Goal: Task Accomplishment & Management: Manage account settings

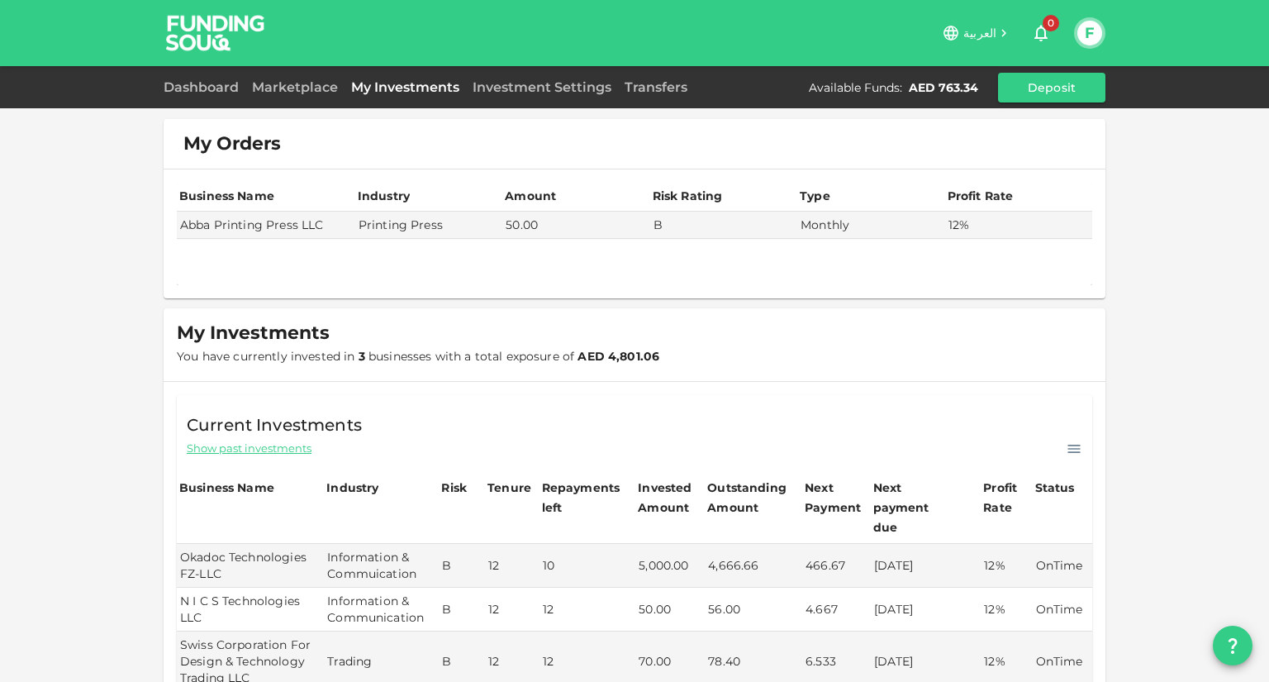
scroll to position [212, 0]
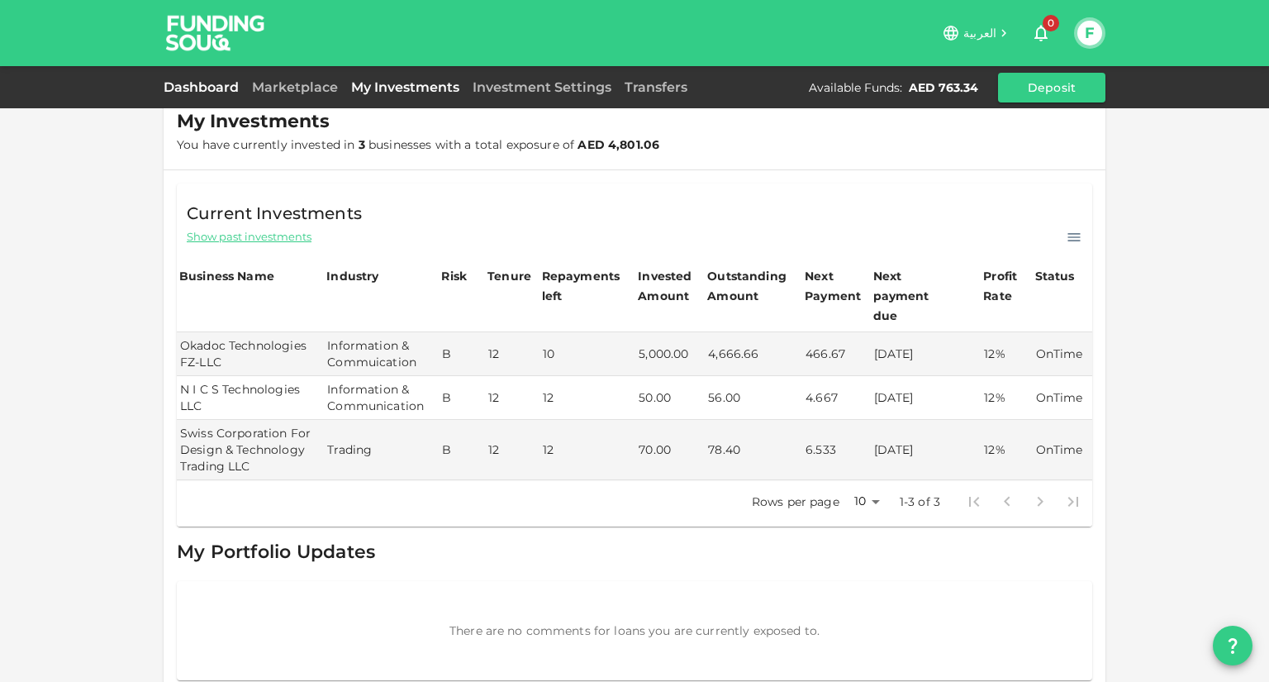
click at [201, 82] on link "Dashboard" at bounding box center [205, 87] width 82 height 16
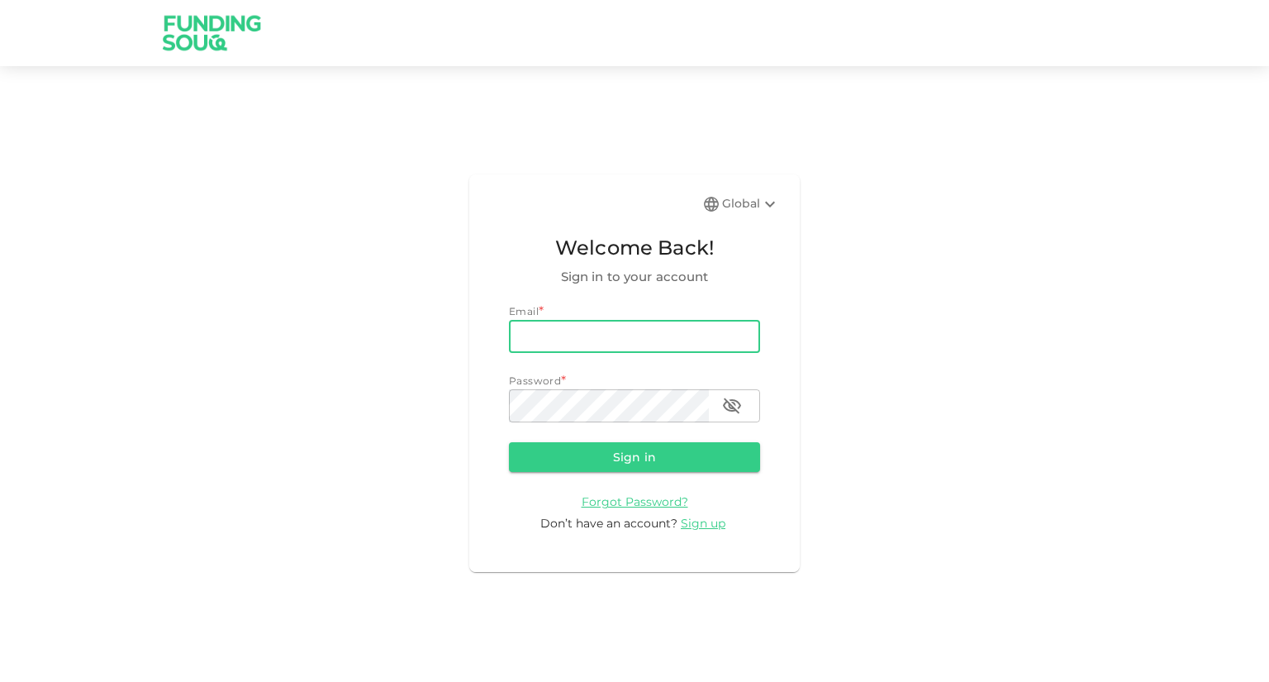
drag, startPoint x: 0, startPoint y: 0, endPoint x: 603, endPoint y: 335, distance: 689.9
click at [603, 335] on input "email" at bounding box center [634, 336] width 251 height 33
type input "[EMAIL_ADDRESS][DOMAIN_NAME]"
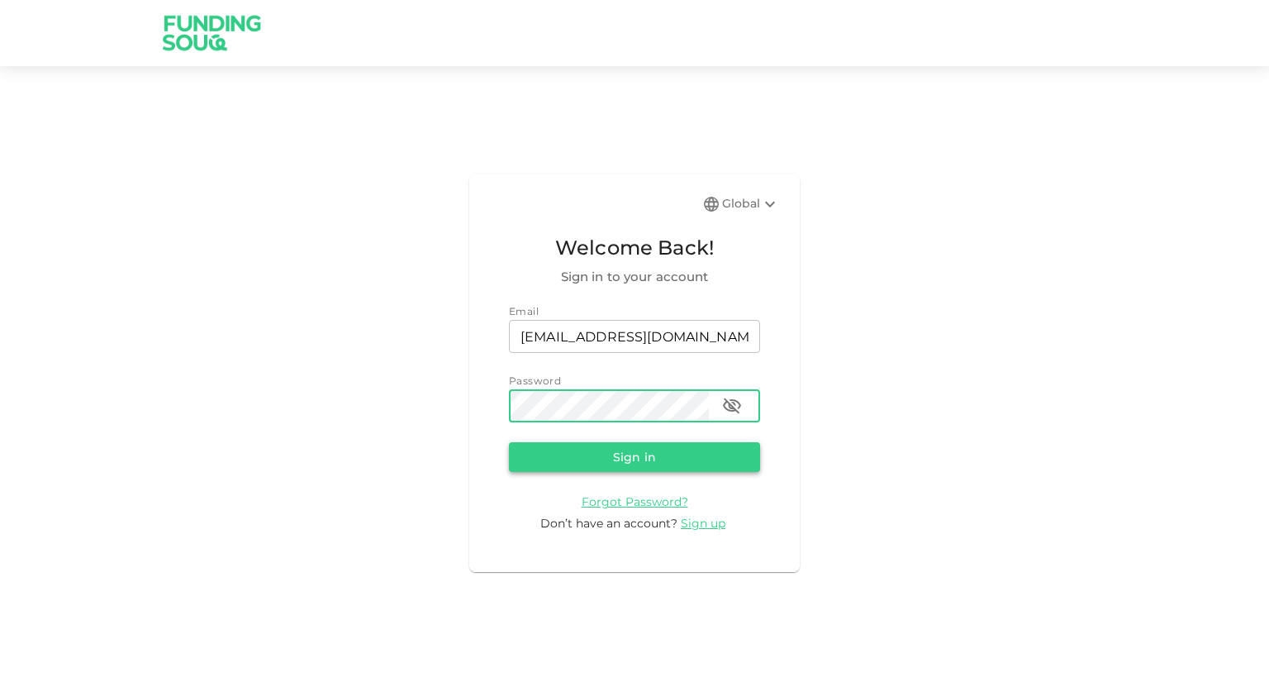
click at [683, 454] on button "Sign in" at bounding box center [634, 457] width 251 height 30
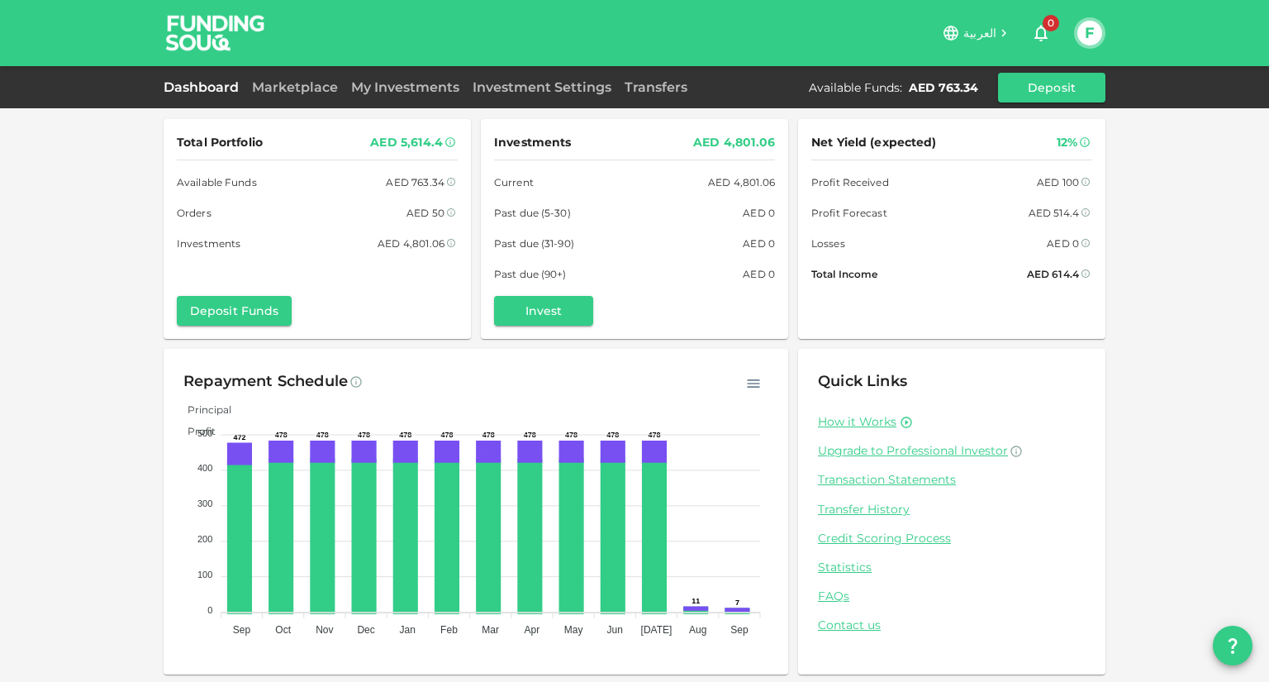
click at [1164, 390] on div "Total Portfolio AED 5,614.4 Available Funds AED 763.34 Orders AED 50 Investment…" at bounding box center [634, 342] width 1269 height 684
click at [440, 94] on link "My Investments" at bounding box center [405, 87] width 121 height 16
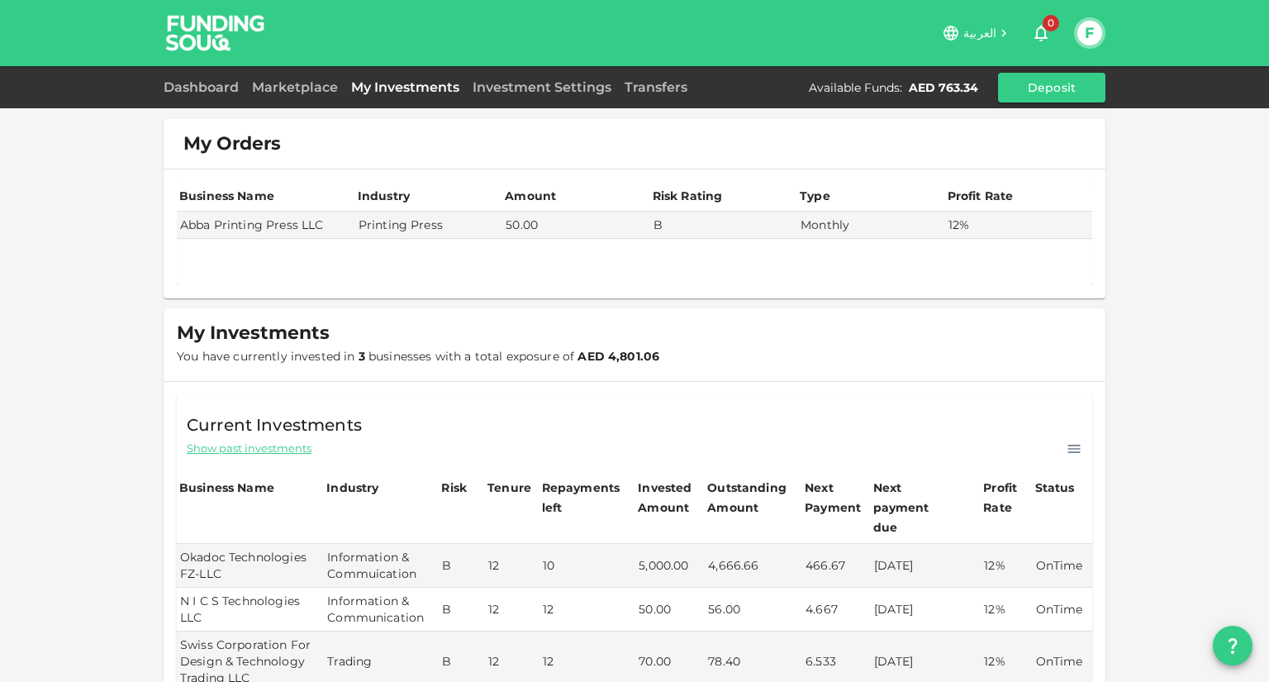
scroll to position [212, 0]
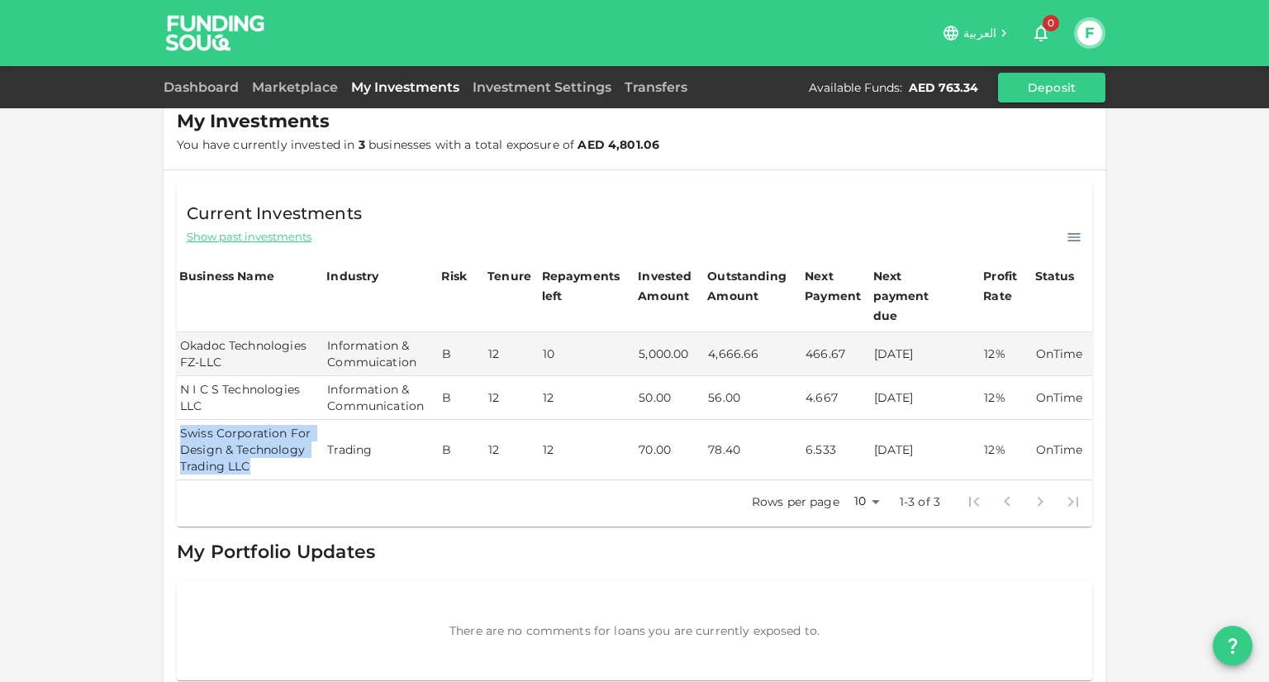
drag, startPoint x: 174, startPoint y: 408, endPoint x: 241, endPoint y: 440, distance: 74.3
click at [241, 440] on td "Swiss Corporation For Design & Technology Trading LLC" at bounding box center [250, 450] width 147 height 60
copy td "Swiss Corporation For Design & Technology Trading LLC"
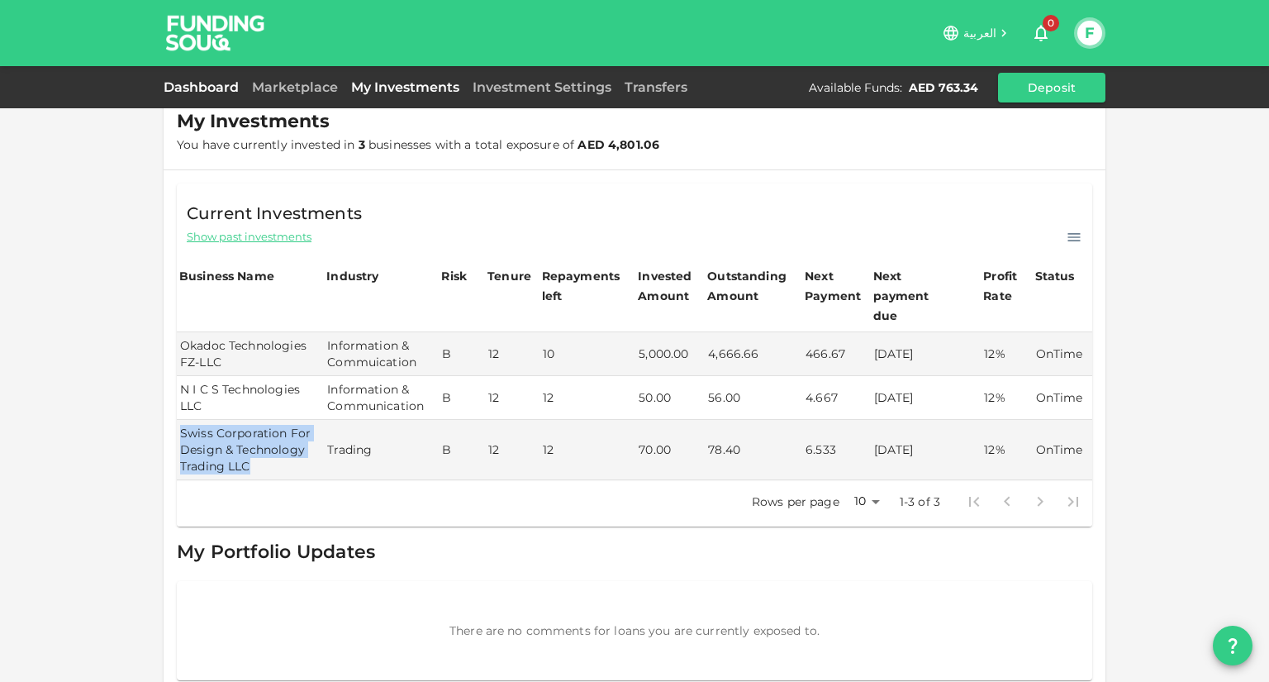
click at [215, 88] on link "Dashboard" at bounding box center [205, 87] width 82 height 16
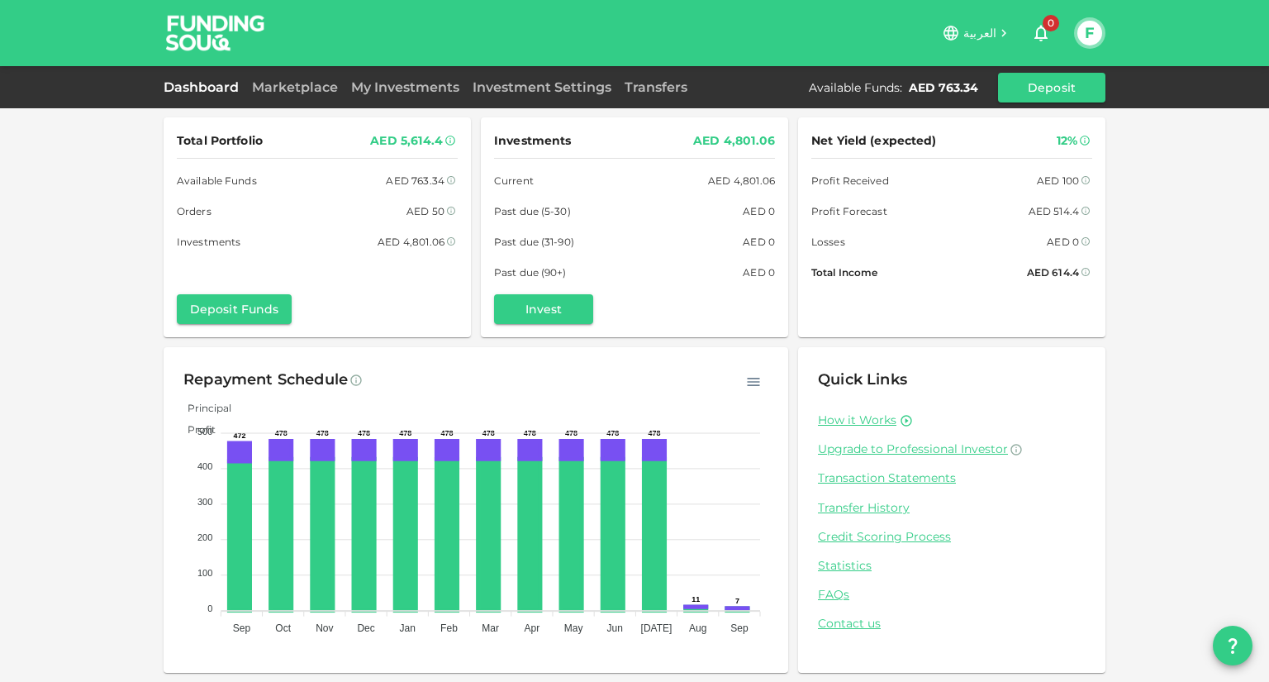
scroll to position [2, 0]
click at [570, 91] on link "Investment Settings" at bounding box center [542, 87] width 152 height 16
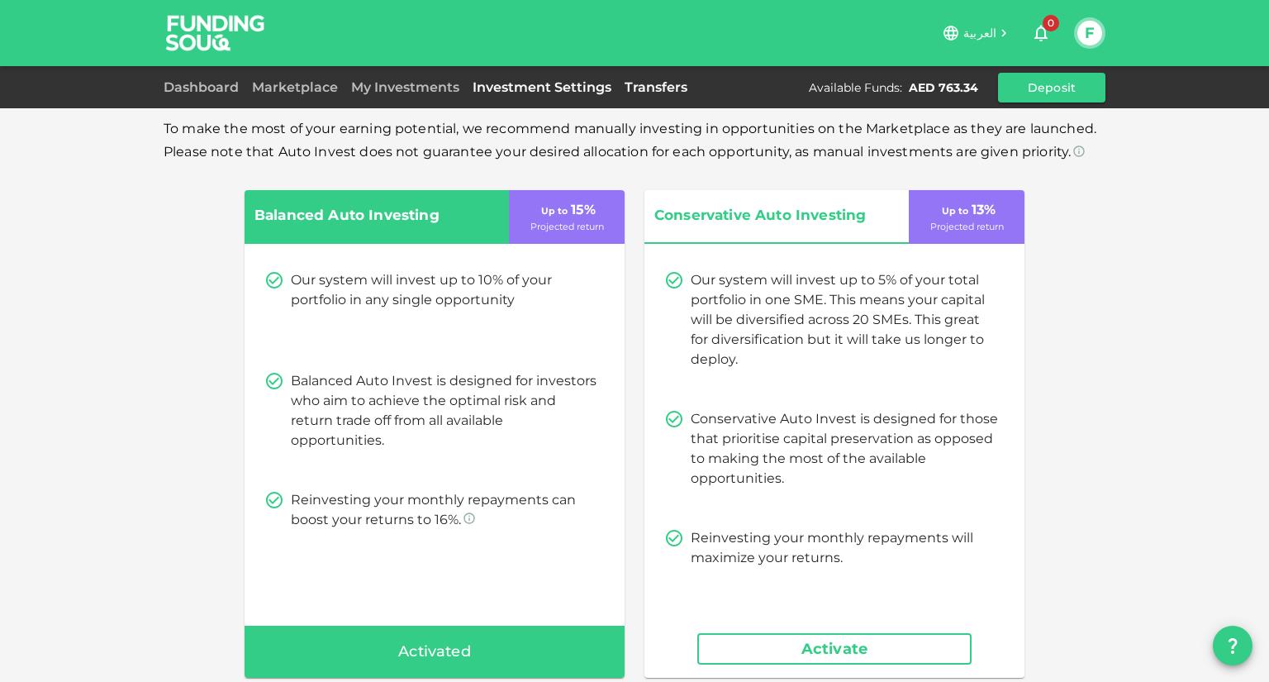
click at [659, 79] on div "Transfers" at bounding box center [656, 88] width 76 height 20
click at [661, 83] on link "Transfers" at bounding box center [656, 87] width 76 height 16
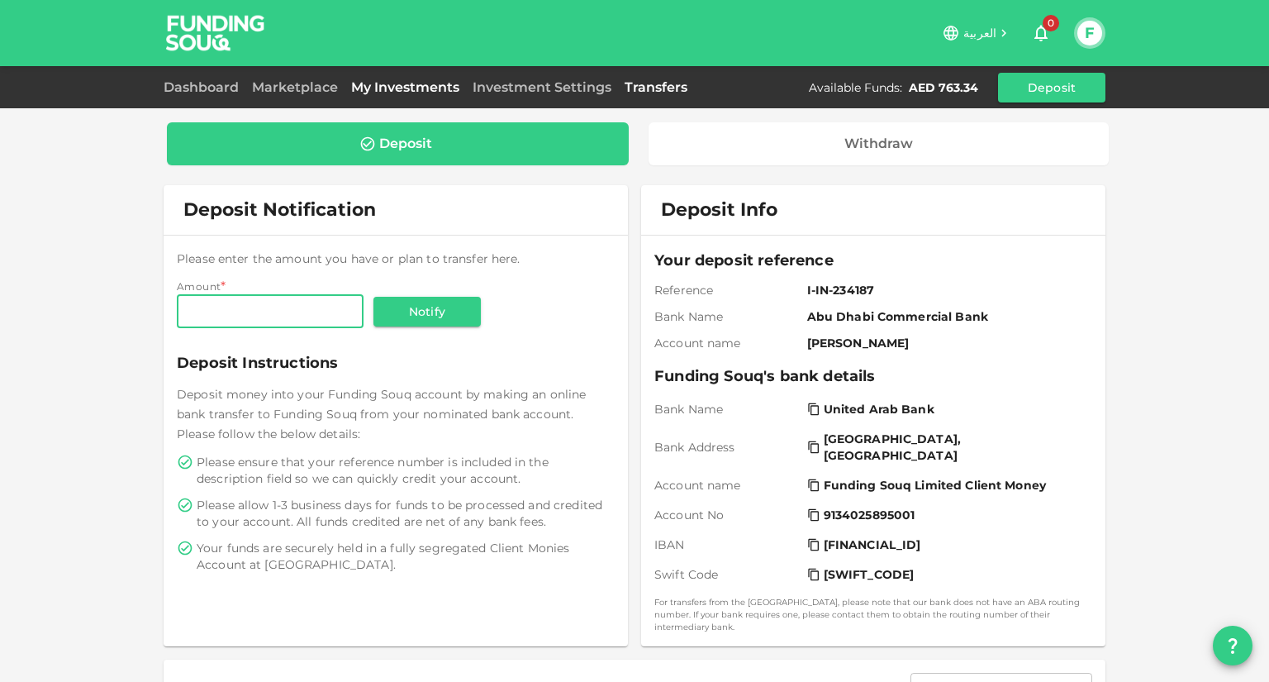
click at [434, 93] on link "My Investments" at bounding box center [405, 87] width 121 height 16
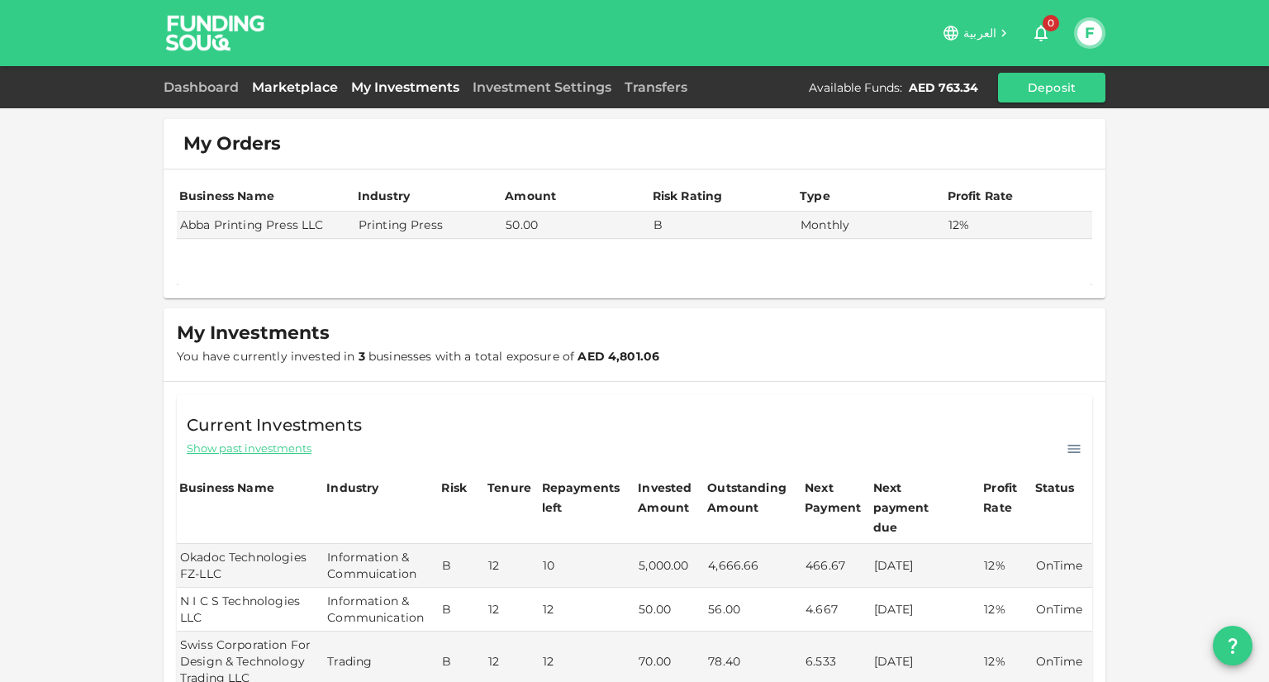
click at [317, 80] on link "Marketplace" at bounding box center [294, 87] width 99 height 16
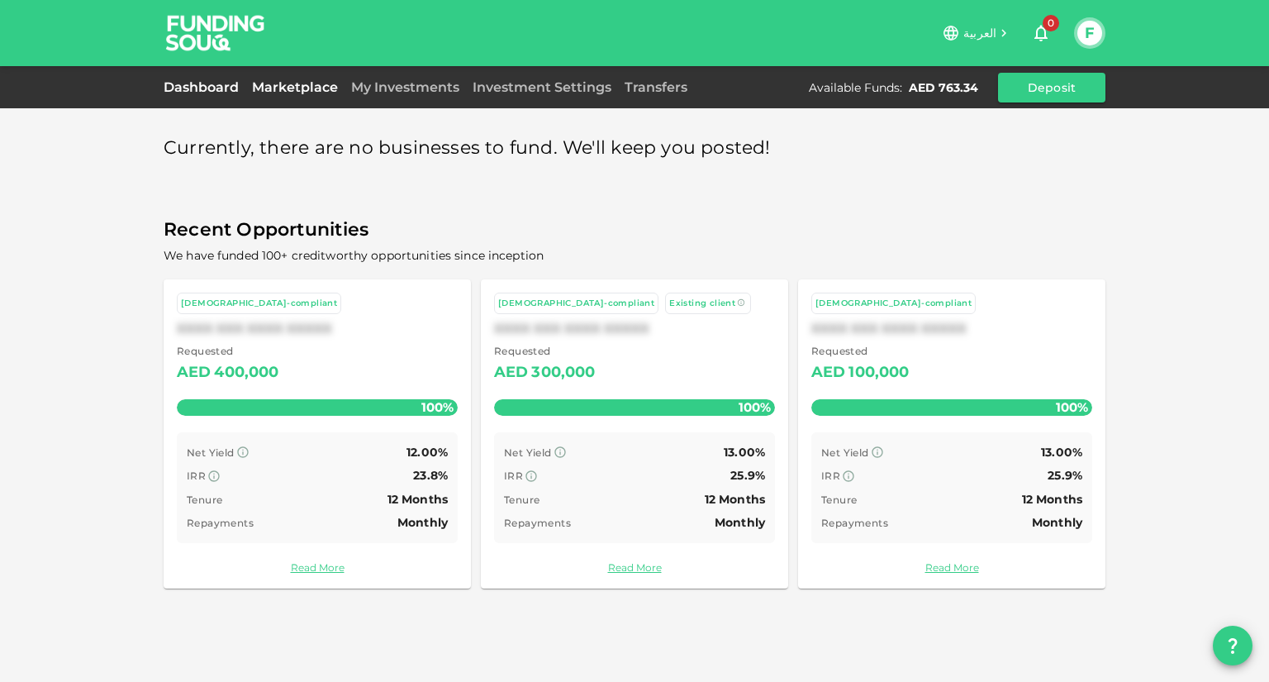
click at [228, 88] on link "Dashboard" at bounding box center [205, 87] width 82 height 16
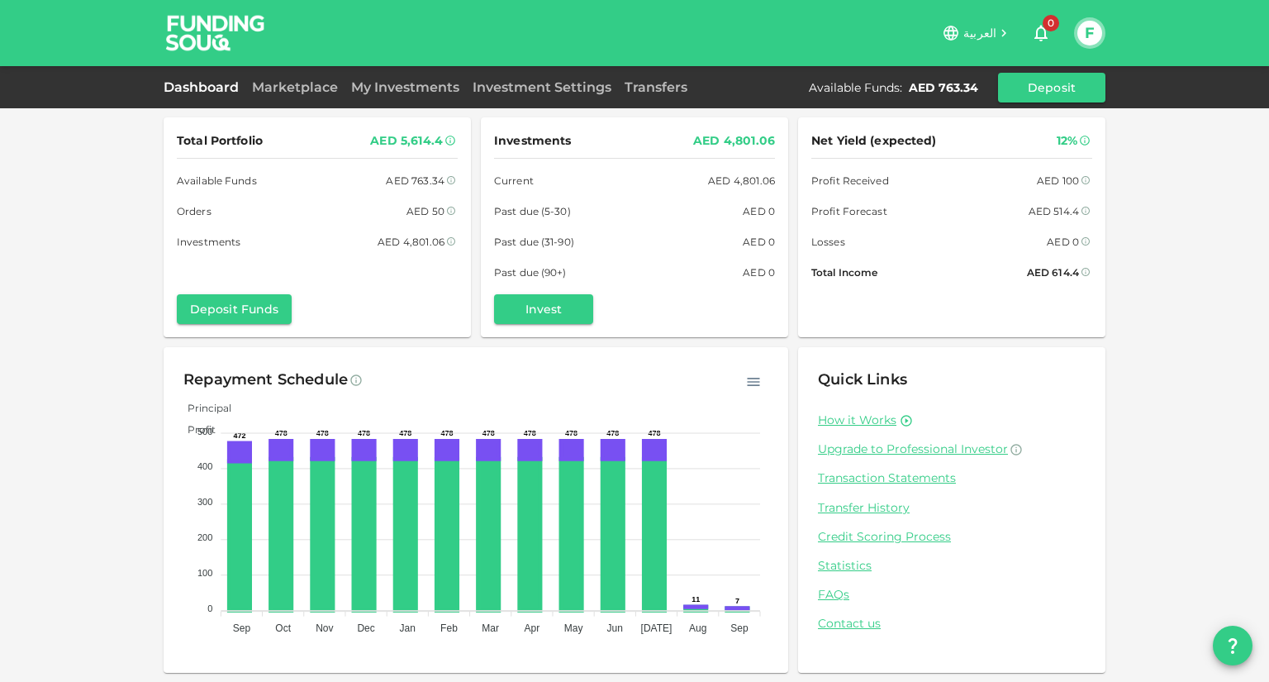
scroll to position [2, 0]
click at [862, 475] on link "Transaction Statements" at bounding box center [952, 478] width 268 height 16
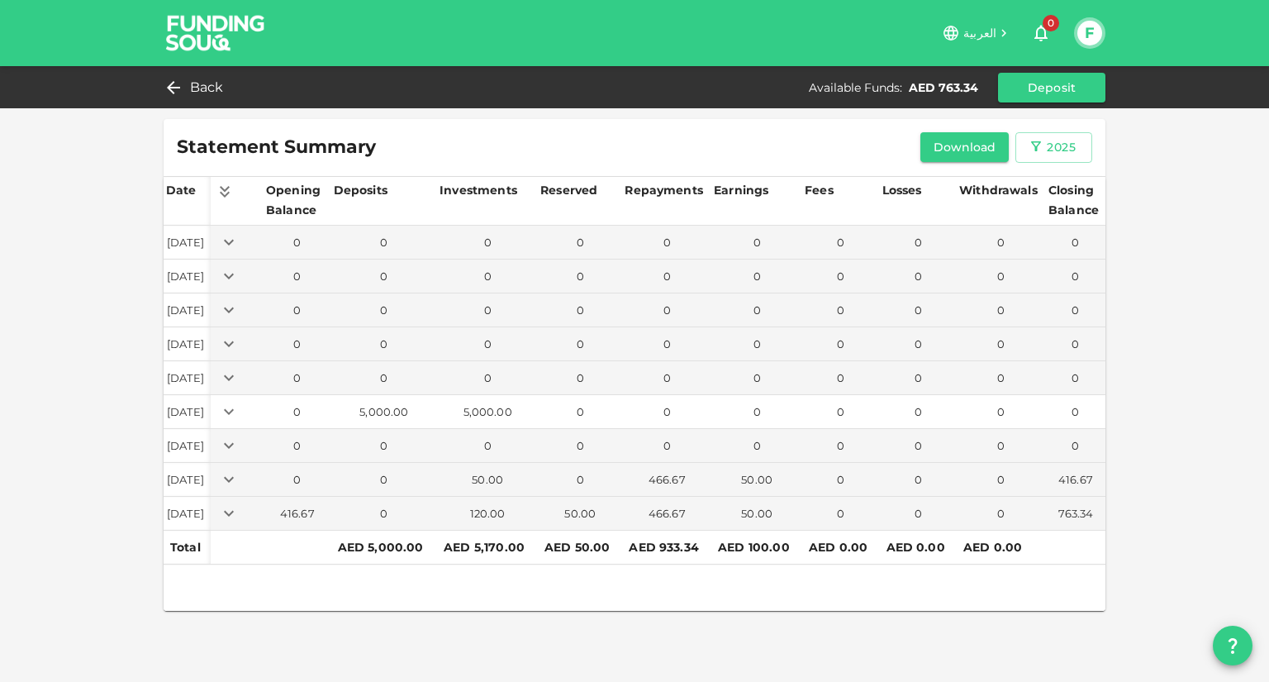
click at [239, 411] on icon "Expand" at bounding box center [229, 412] width 20 height 20
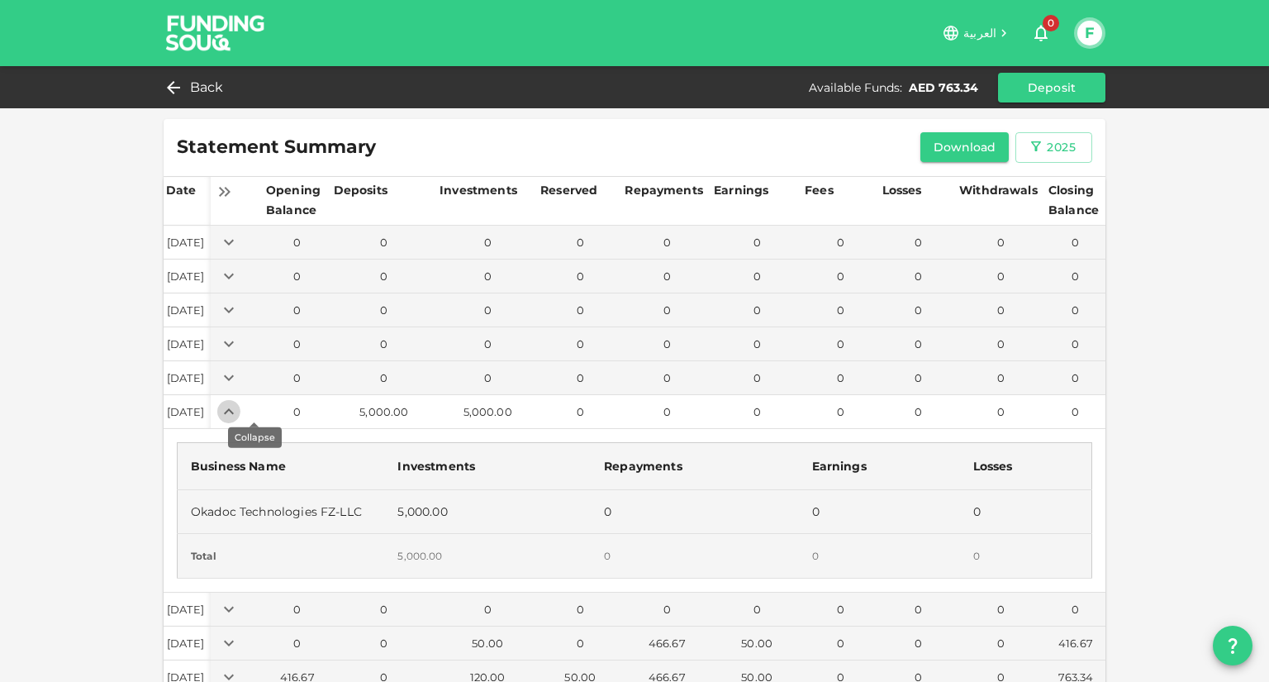
click at [234, 411] on icon "Expand" at bounding box center [229, 411] width 10 height 6
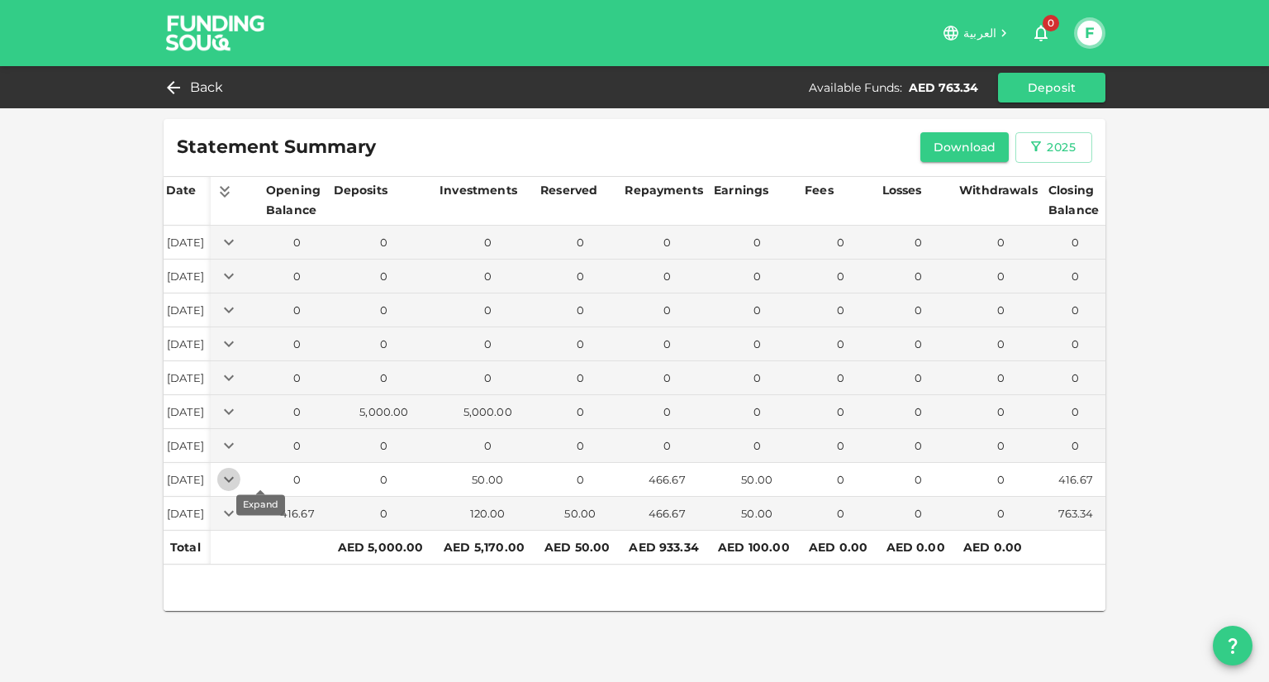
click at [239, 479] on icon "Expand" at bounding box center [229, 479] width 20 height 20
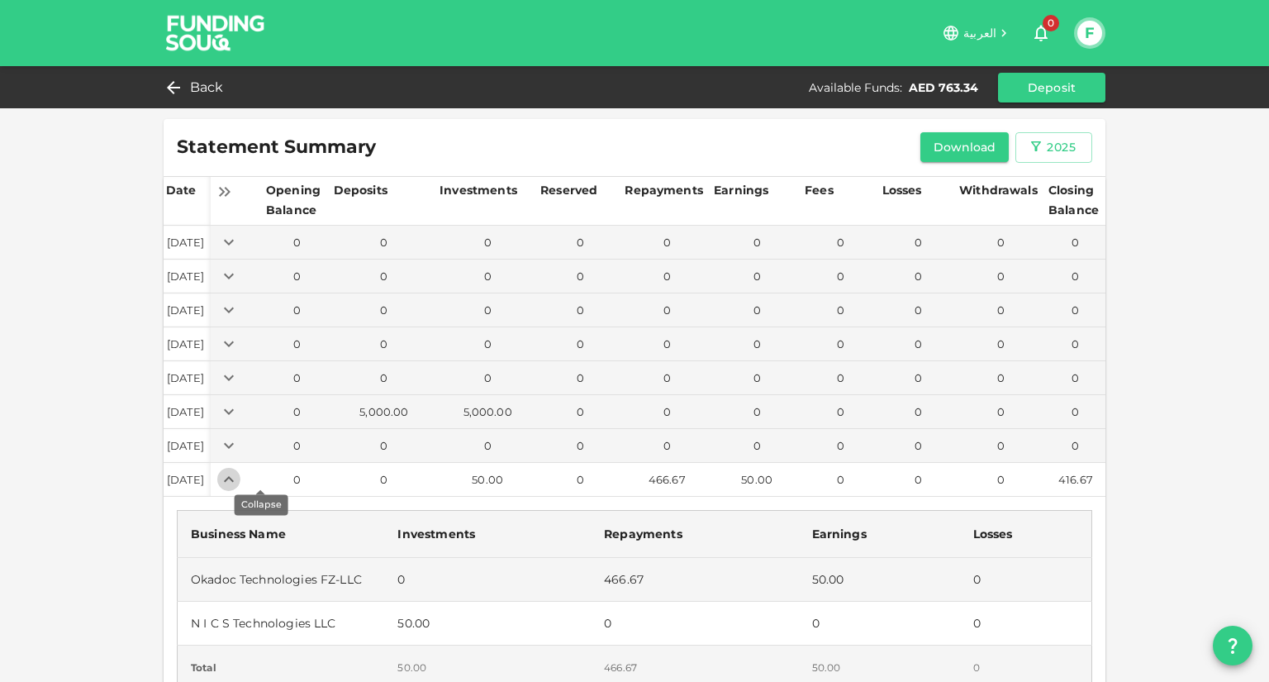
click at [240, 479] on button "Expand" at bounding box center [228, 479] width 23 height 23
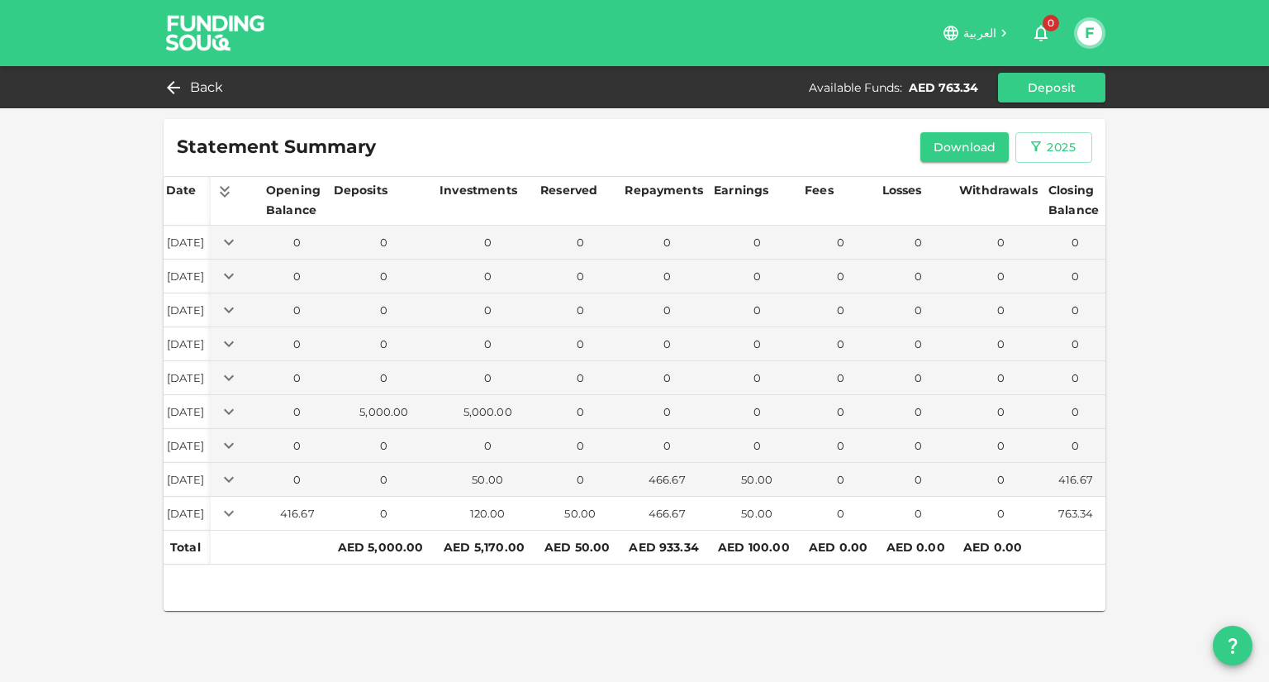
click at [239, 512] on icon "Expand" at bounding box center [229, 513] width 20 height 20
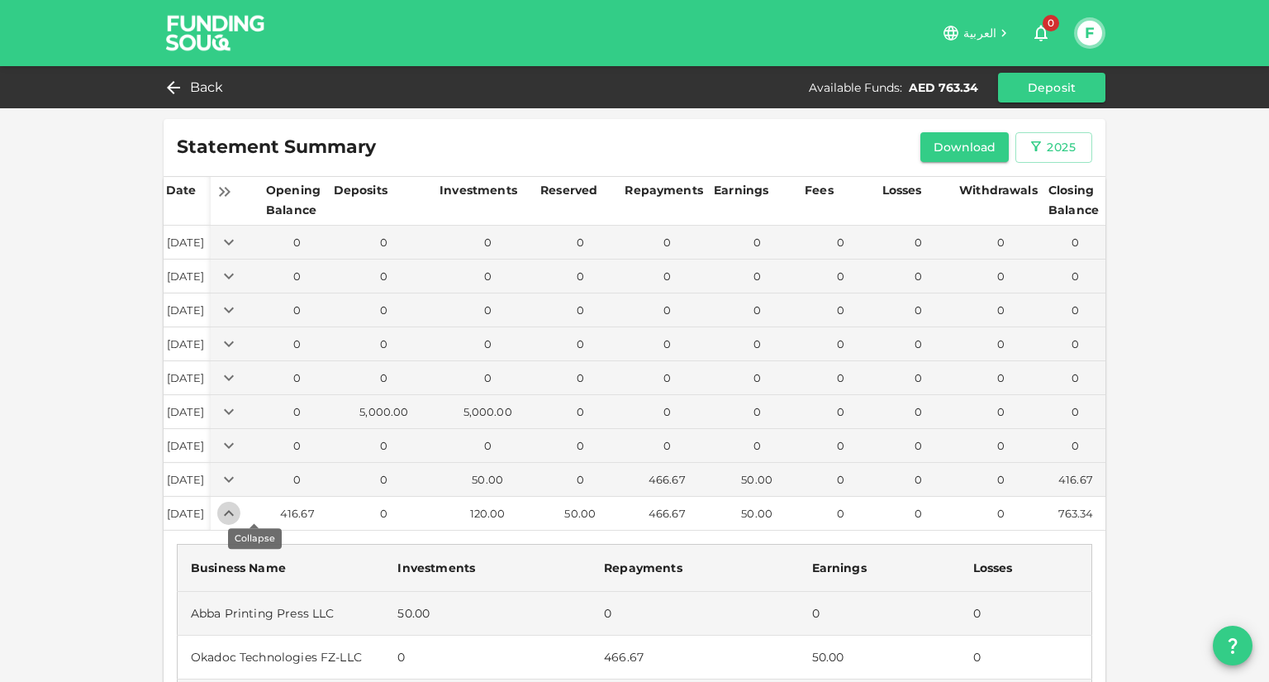
click at [239, 512] on icon "Expand" at bounding box center [229, 513] width 20 height 20
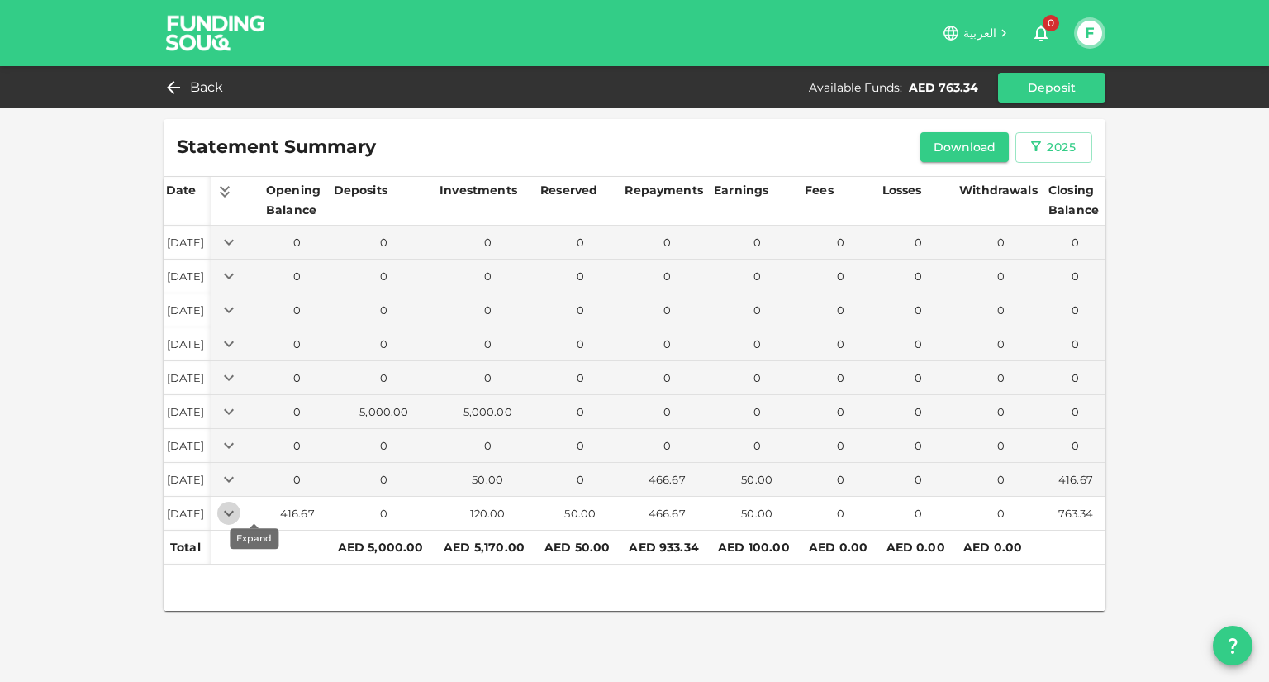
click at [239, 512] on icon "Expand" at bounding box center [229, 513] width 20 height 20
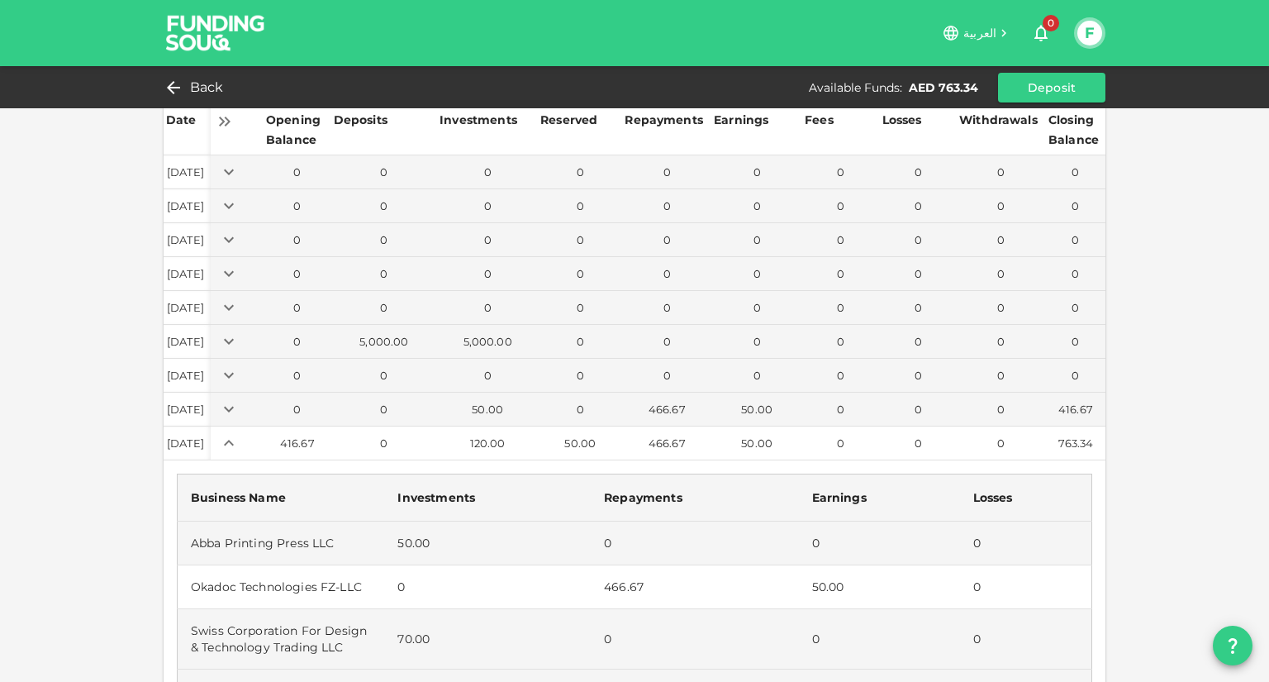
scroll to position [165, 0]
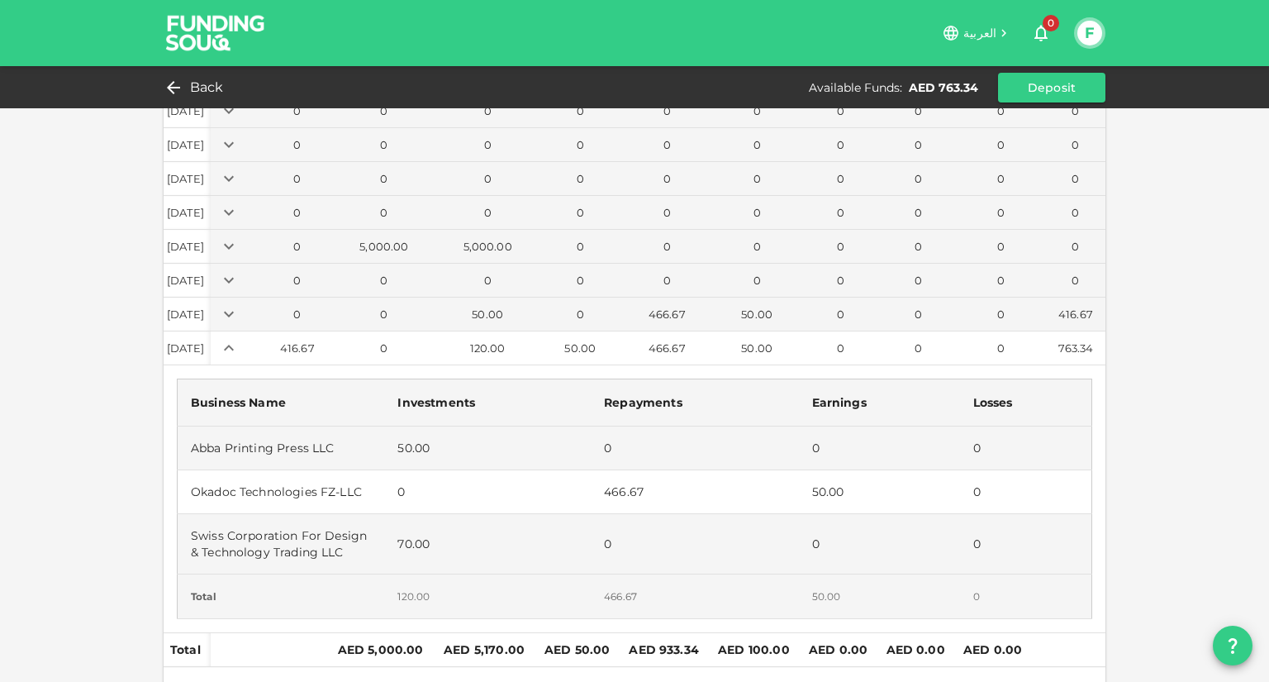
click at [239, 348] on icon "Expand" at bounding box center [229, 348] width 20 height 20
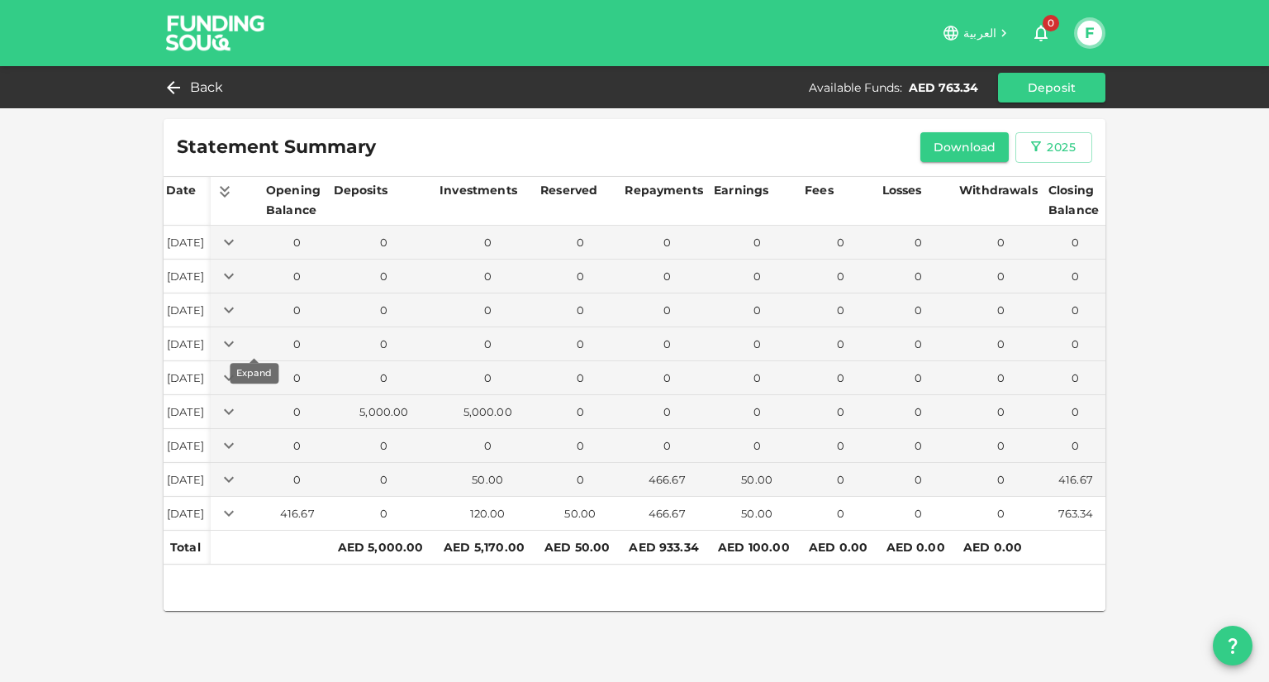
scroll to position [0, 0]
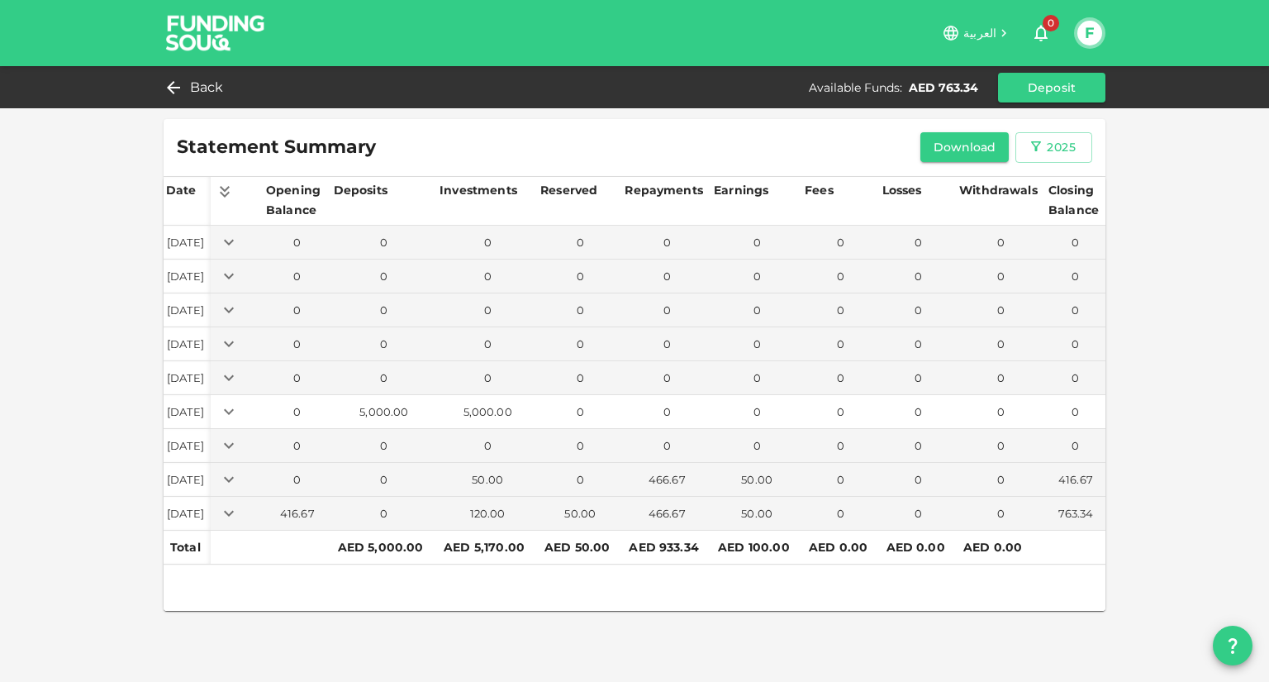
click at [239, 410] on icon "Expand" at bounding box center [229, 412] width 20 height 20
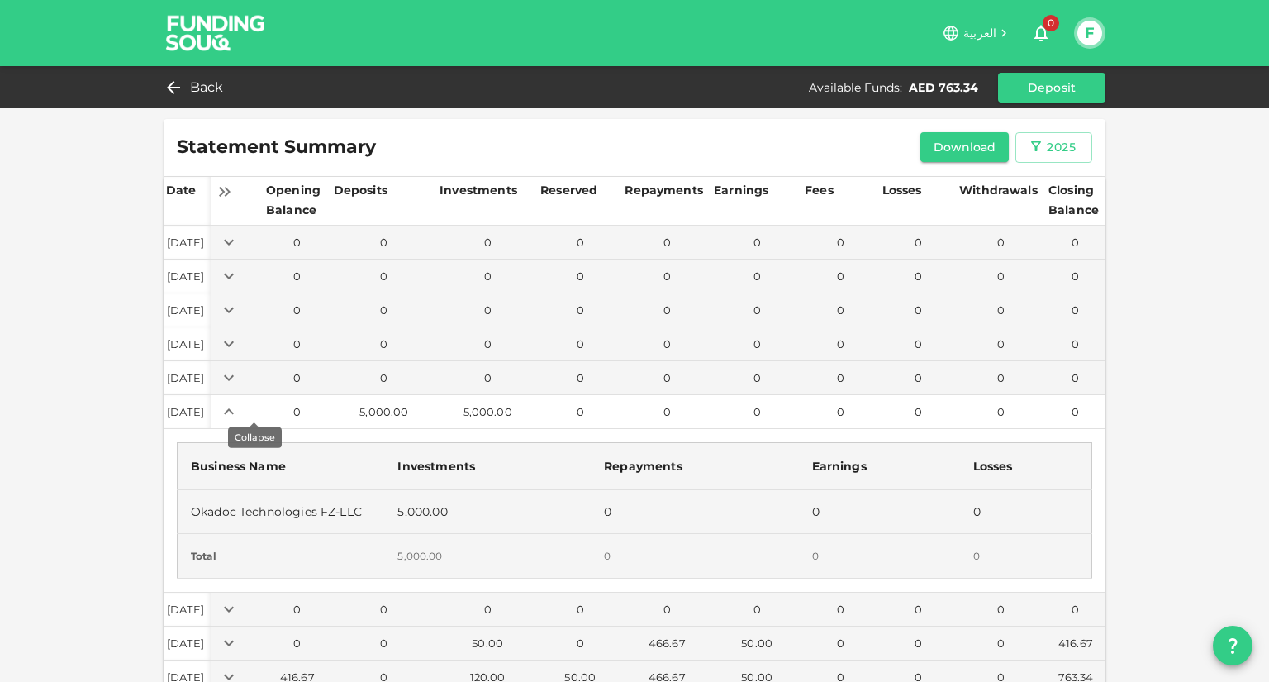
click at [239, 410] on icon "Expand" at bounding box center [229, 412] width 20 height 20
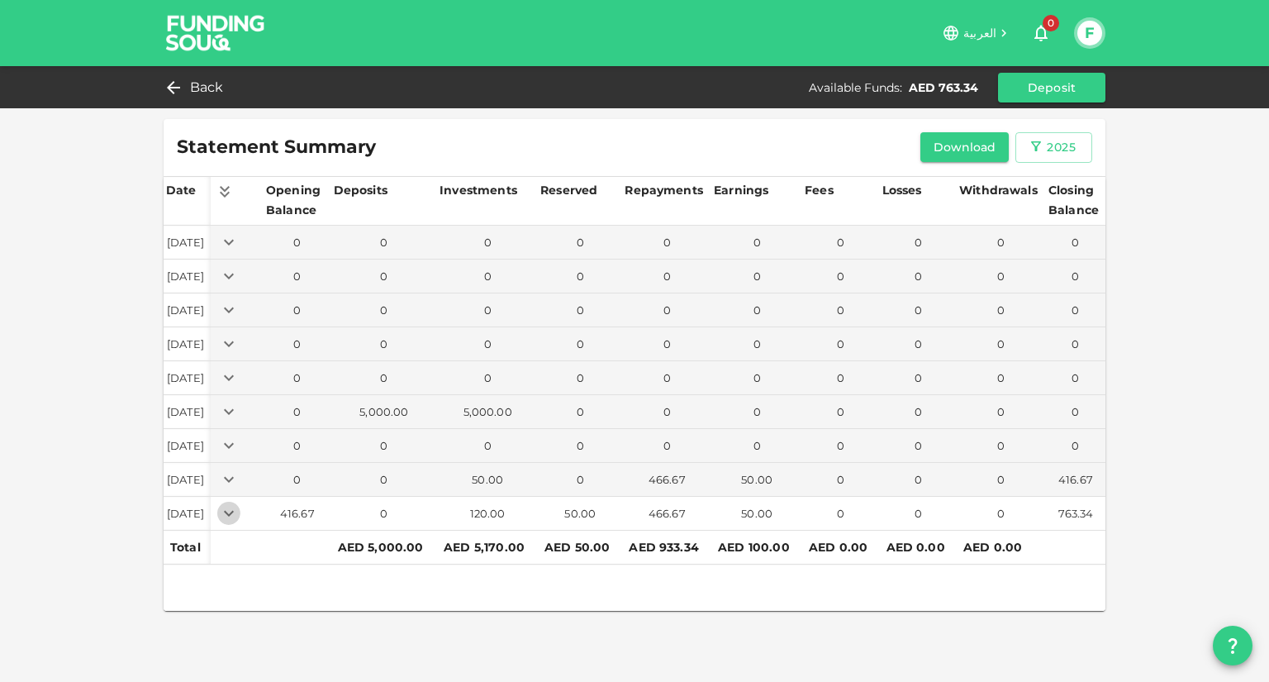
click at [239, 514] on icon "Expand" at bounding box center [229, 513] width 20 height 20
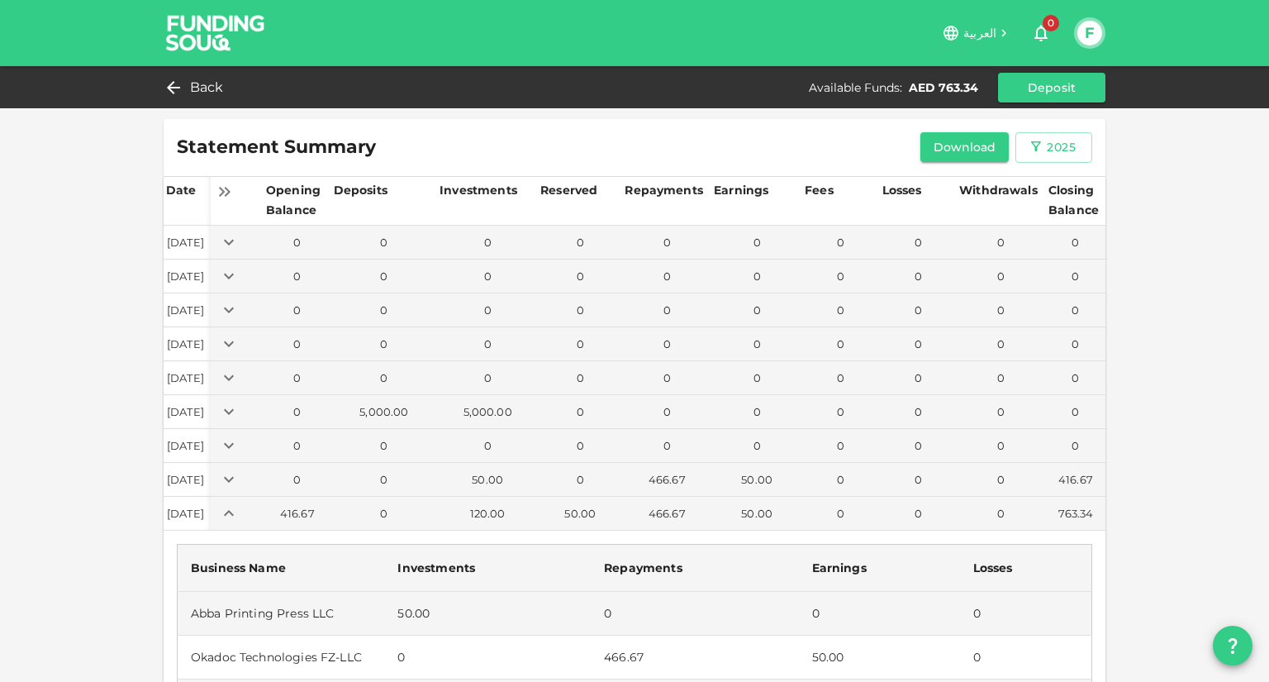
click at [1192, 402] on div "Statement Summary Download 2025 Date Opening Balance Deposits Investments Reser…" at bounding box center [634, 444] width 1269 height 888
